Goal: Find specific page/section: Find specific page/section

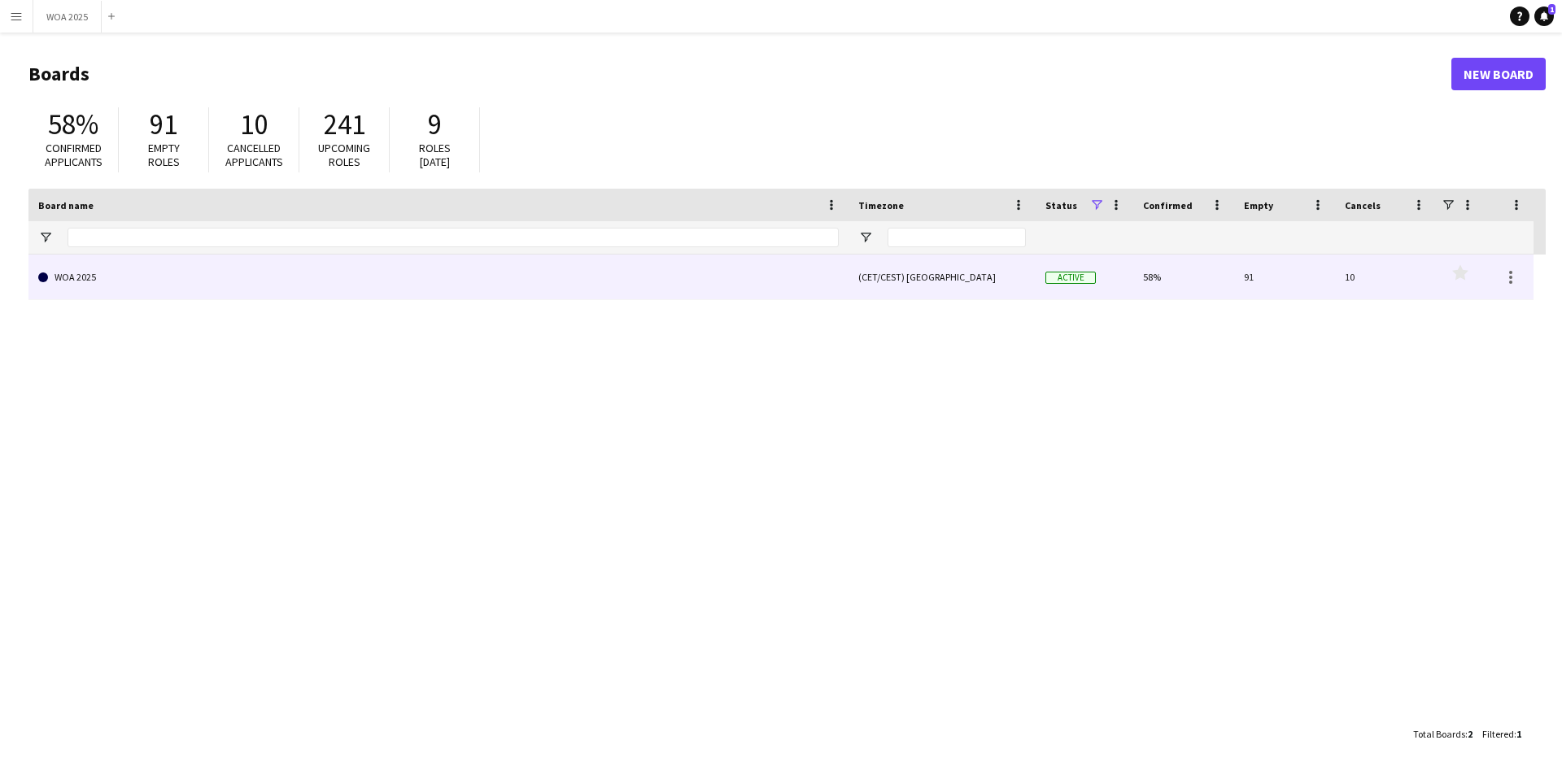
click at [136, 289] on link "WOA 2025" at bounding box center [438, 278] width 801 height 46
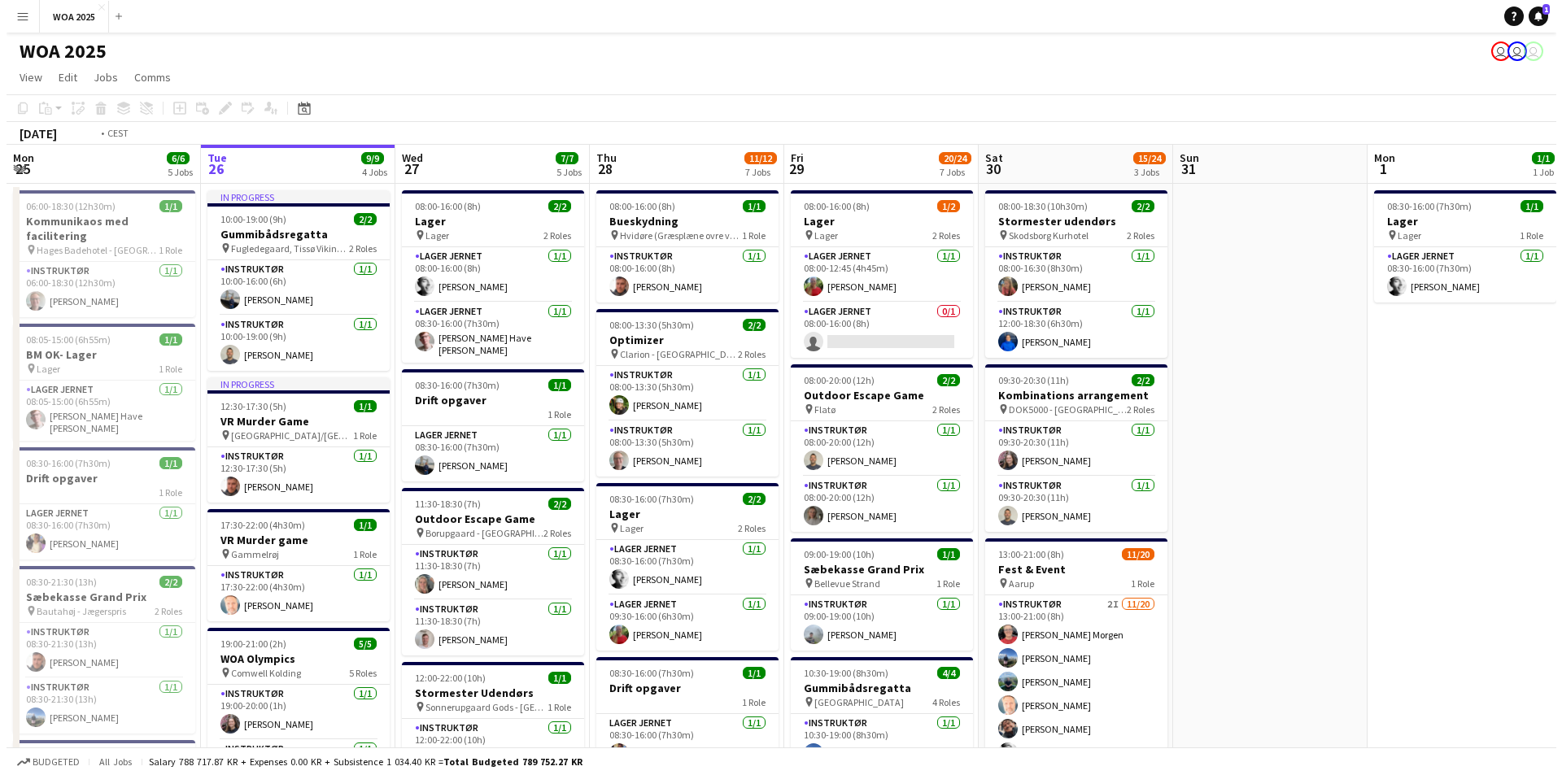
scroll to position [0, 386]
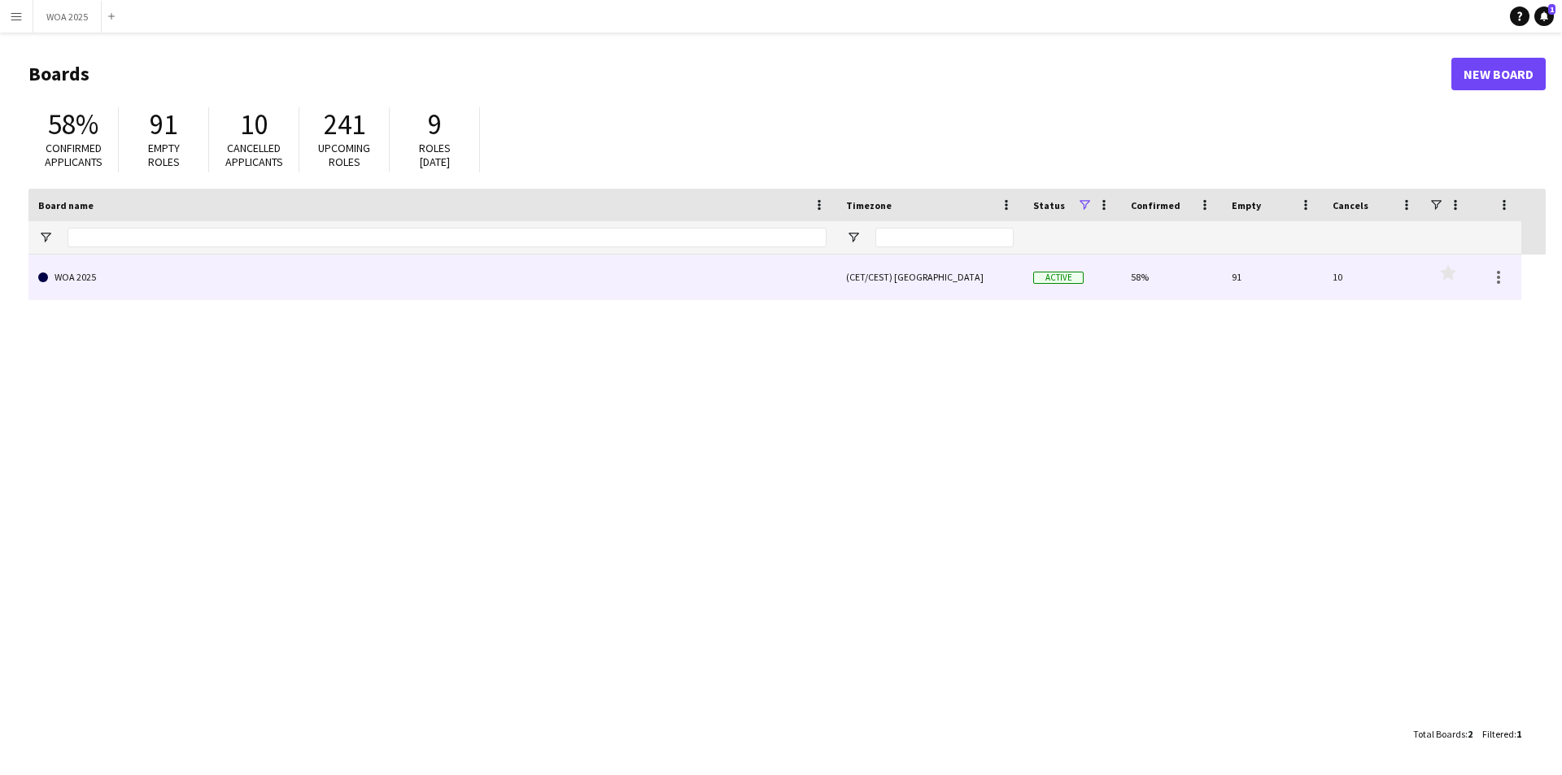
click at [367, 282] on link "WOA 2025" at bounding box center [432, 278] width 788 height 46
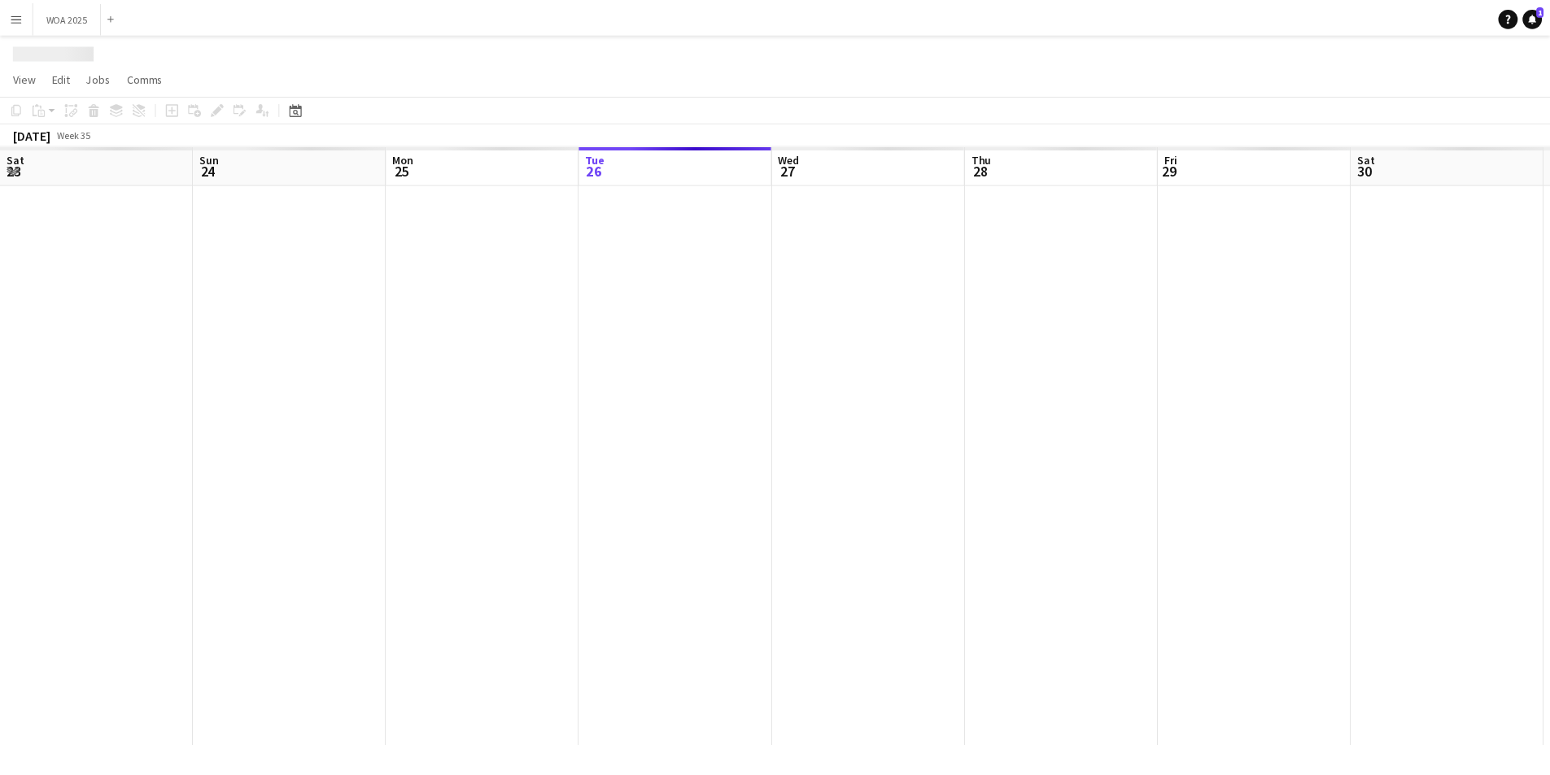
scroll to position [0, 389]
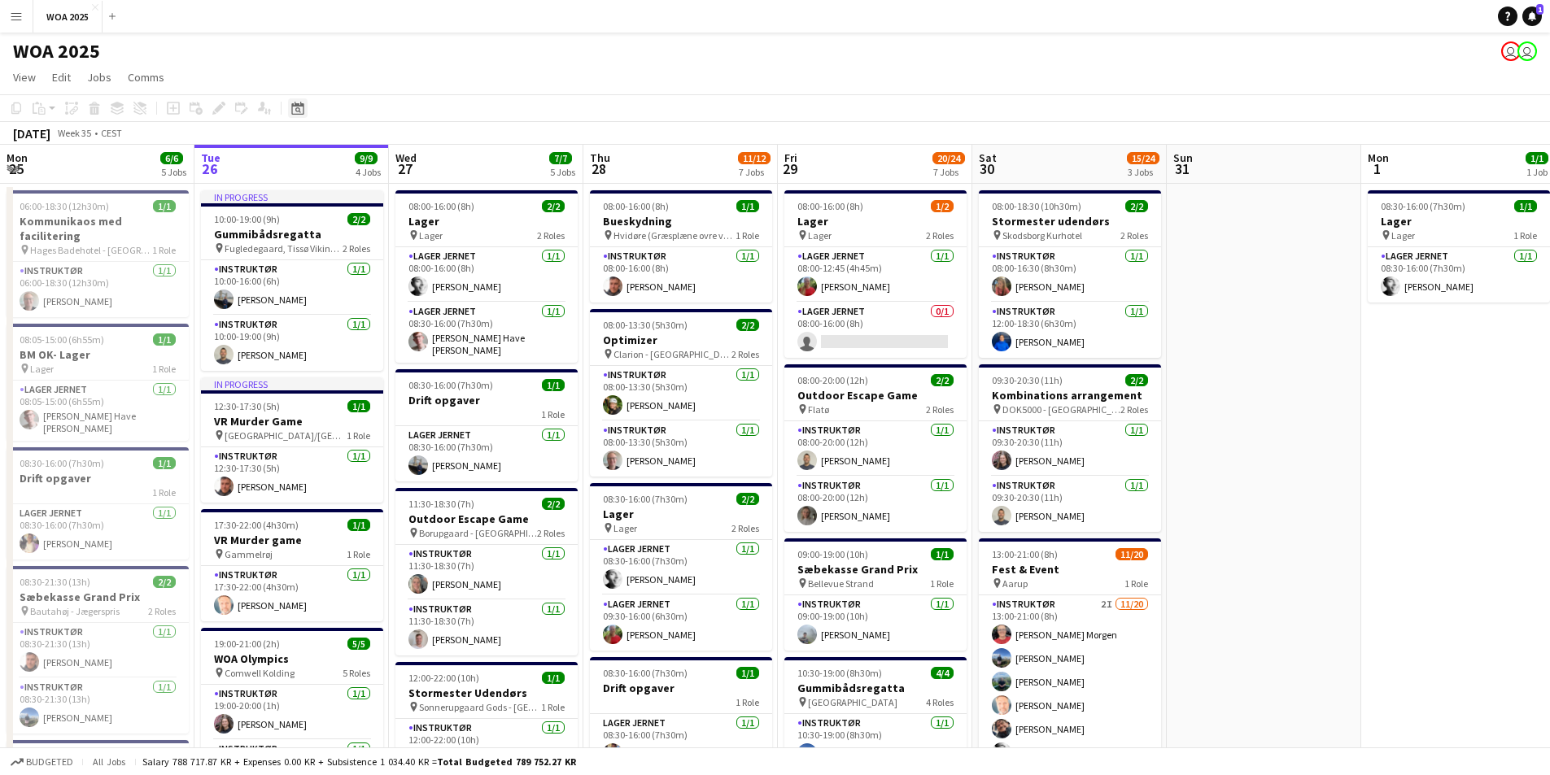
click at [294, 107] on icon "Date picker" at bounding box center [297, 108] width 13 height 13
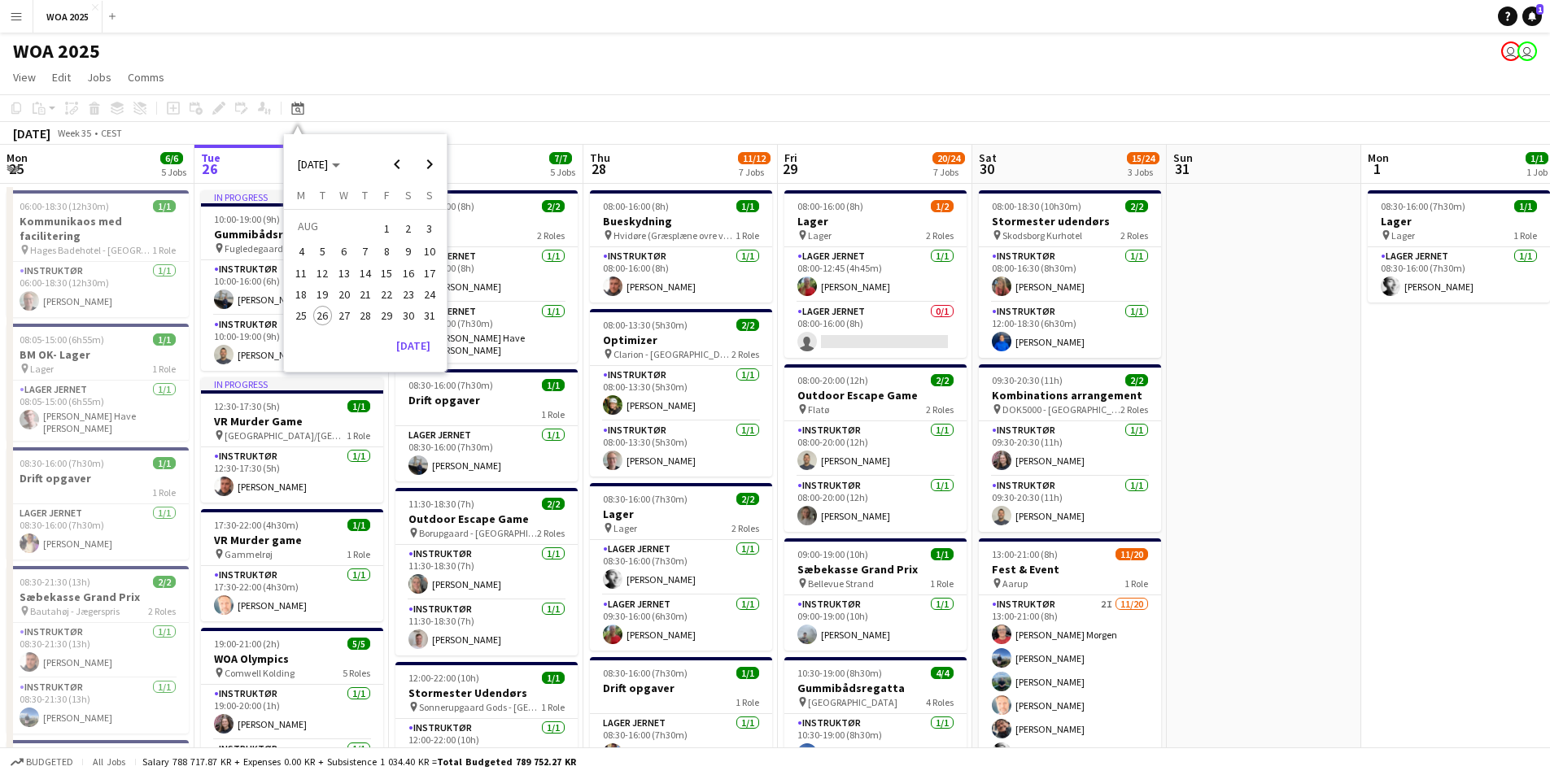
click at [383, 298] on span "22" at bounding box center [387, 295] width 20 height 20
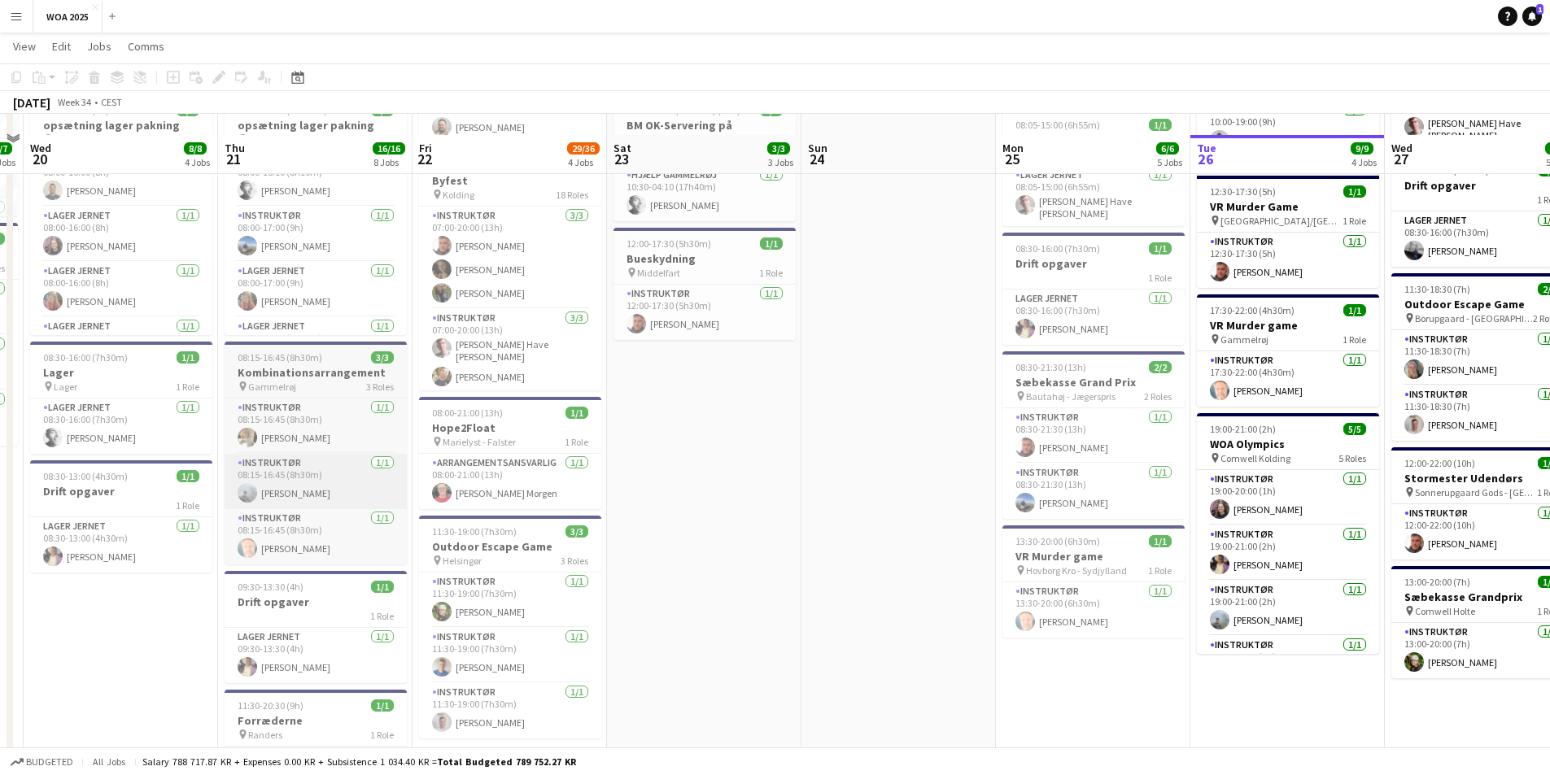
scroll to position [244, 0]
